Goal: Task Accomplishment & Management: Manage account settings

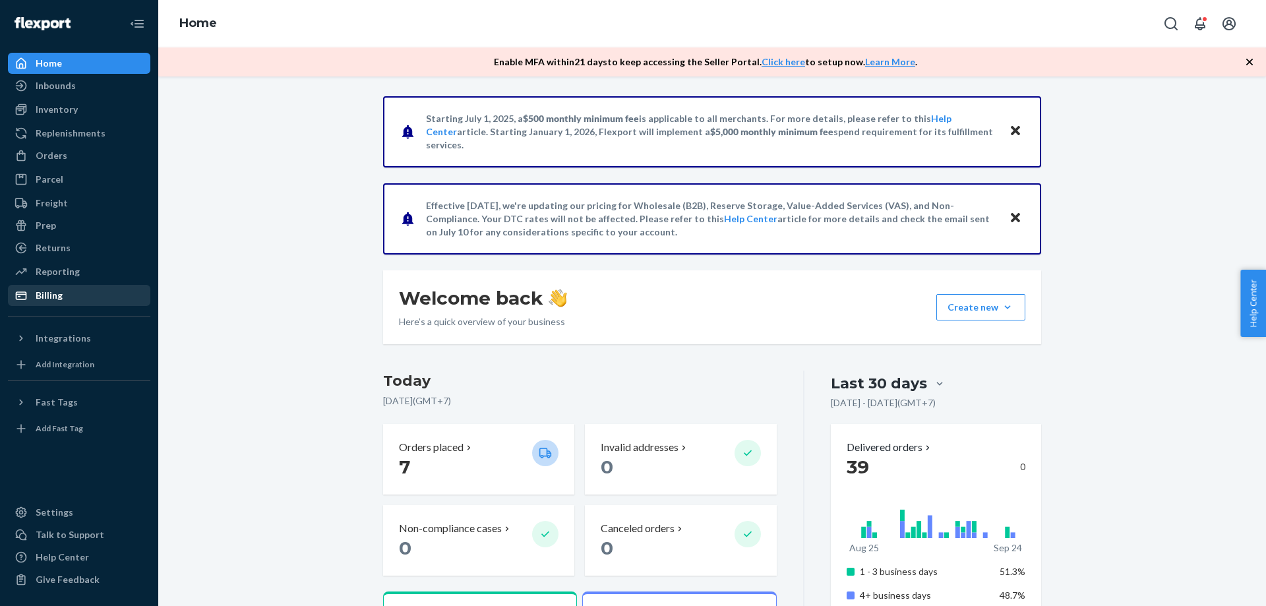
click at [51, 289] on div "Billing" at bounding box center [49, 295] width 27 height 13
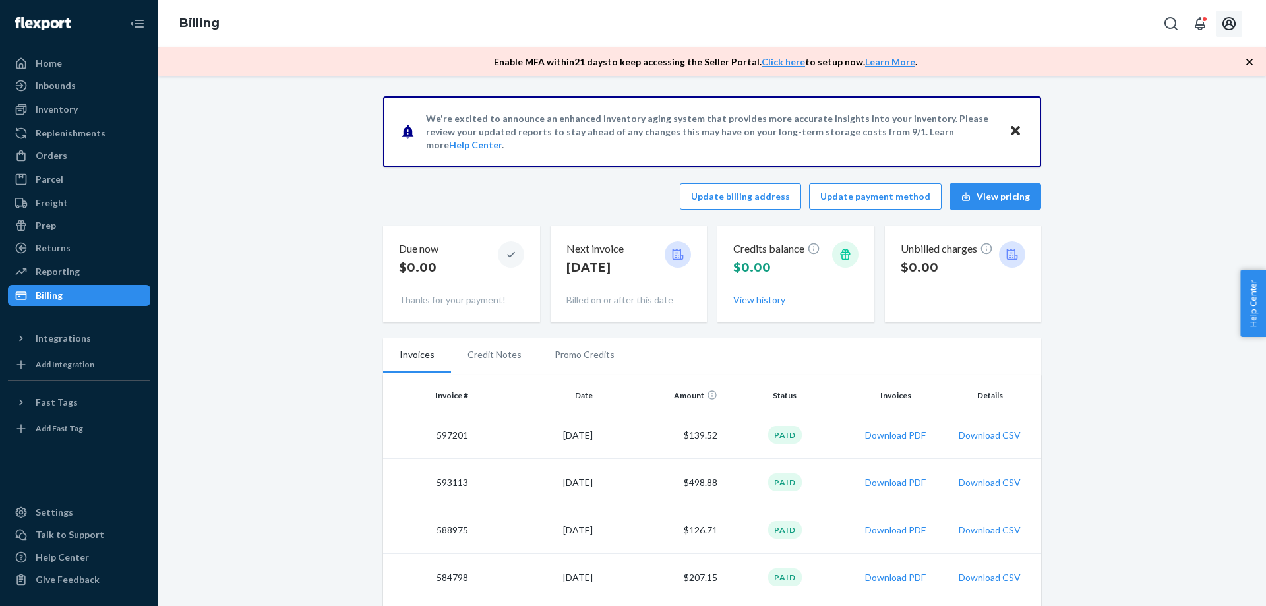
click at [1234, 28] on icon "Open account menu" at bounding box center [1229, 24] width 16 height 16
click at [886, 433] on button "Download PDF" at bounding box center [895, 435] width 61 height 13
click at [981, 434] on button "Download CSV" at bounding box center [990, 435] width 62 height 13
